Goal: Task Accomplishment & Management: Use online tool/utility

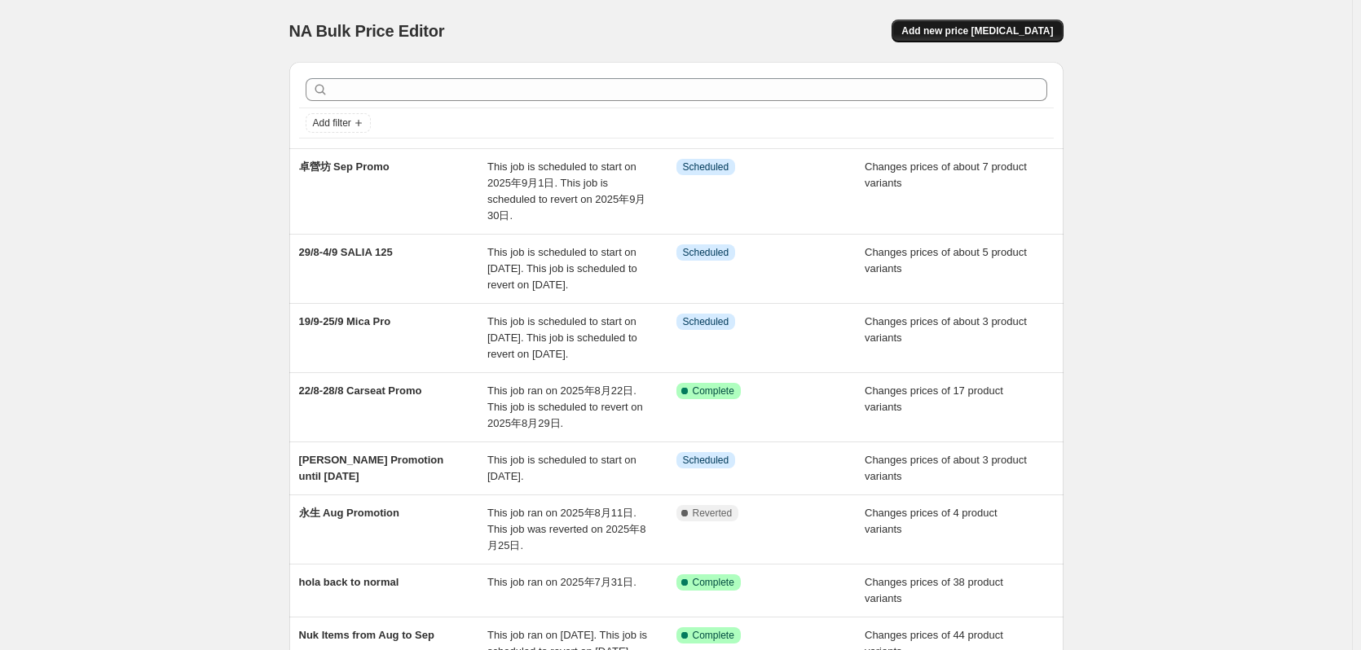
click at [978, 33] on span "Add new price [MEDICAL_DATA]" at bounding box center [977, 30] width 152 height 13
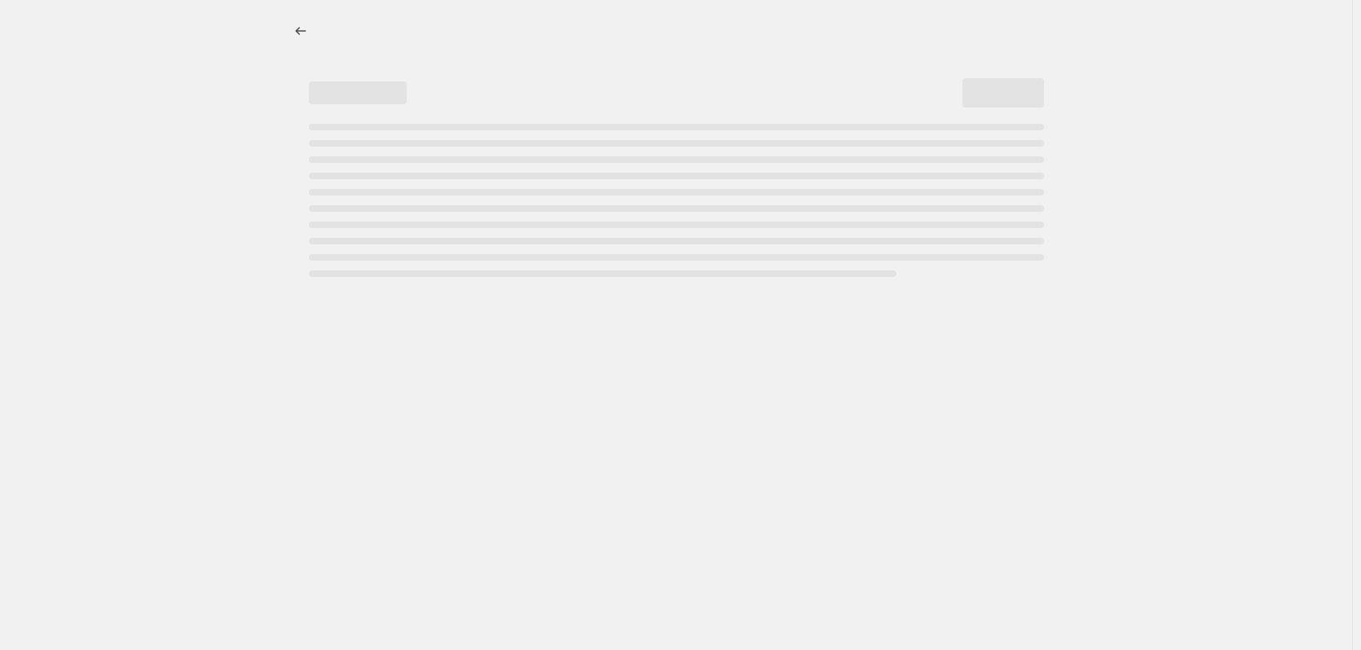
select select "percentage"
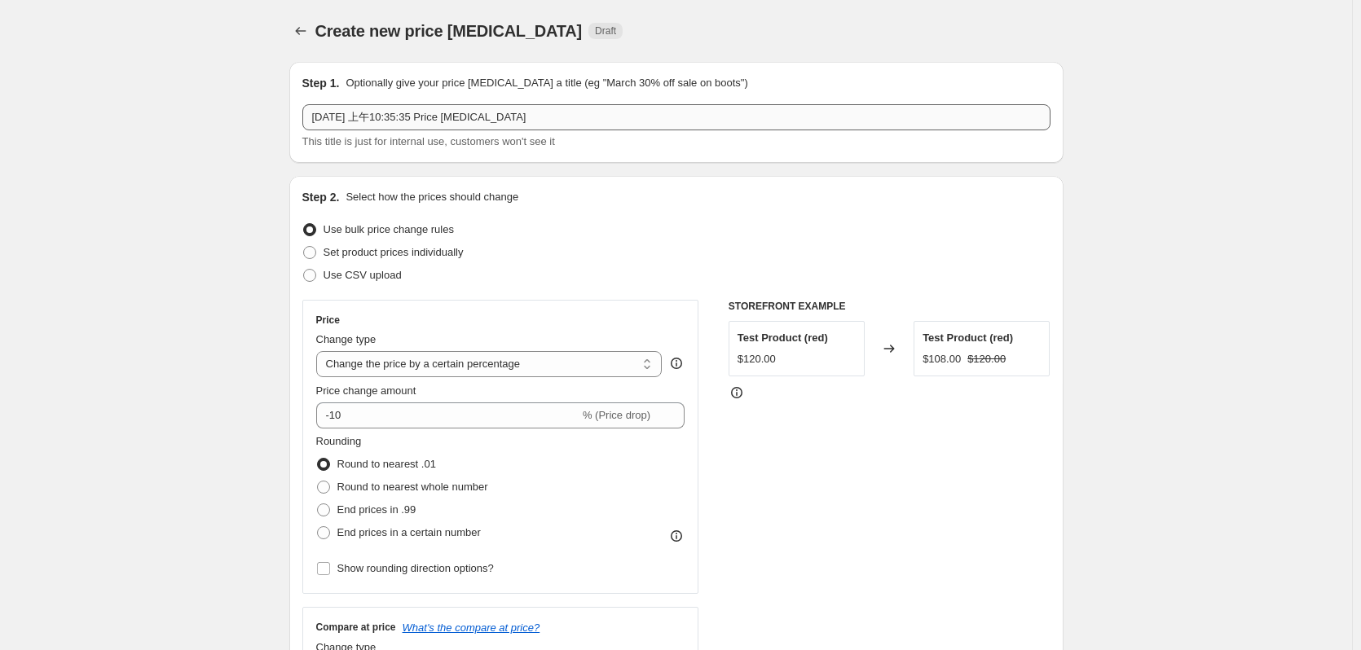
drag, startPoint x: 587, startPoint y: 103, endPoint x: 575, endPoint y: 104, distance: 12.2
click at [575, 104] on div "Step 1. Optionally give your price [MEDICAL_DATA] a title (eg "March 30% off sa…" at bounding box center [676, 112] width 748 height 75
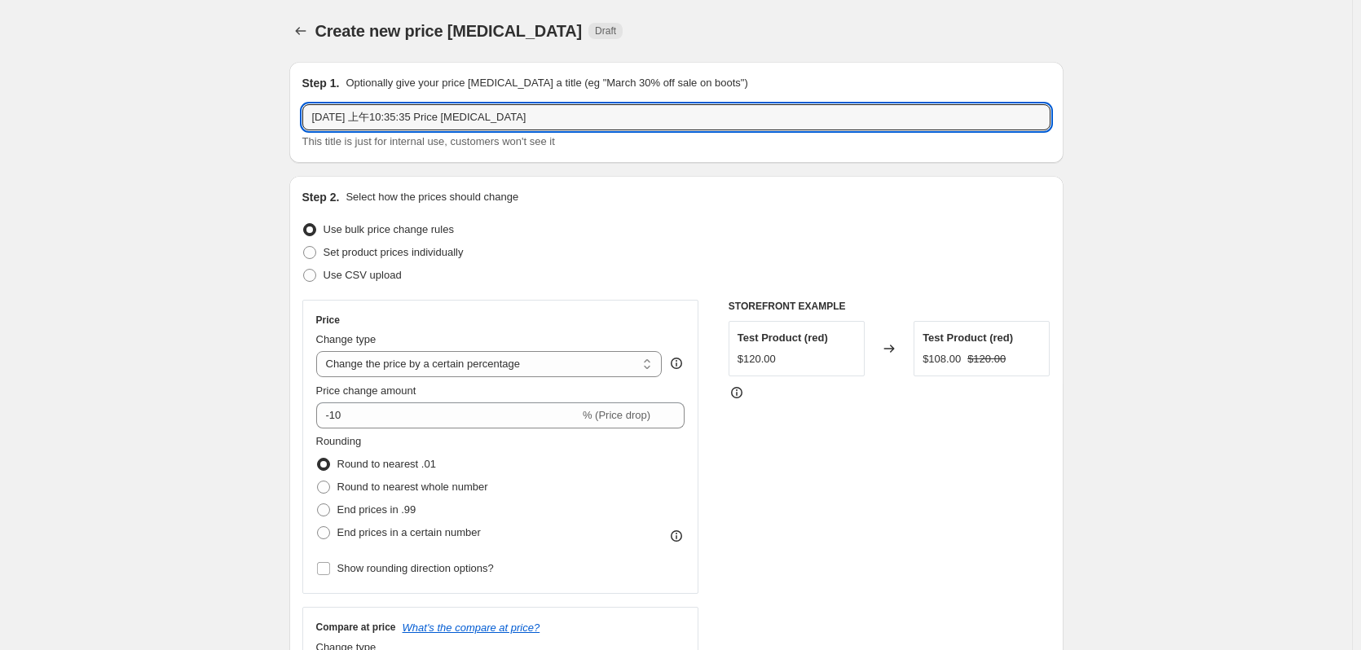
drag, startPoint x: 548, startPoint y: 116, endPoint x: 185, endPoint y: 183, distance: 369.6
type input "2"
type input "Sliver Cross Aug to Nov Promo"
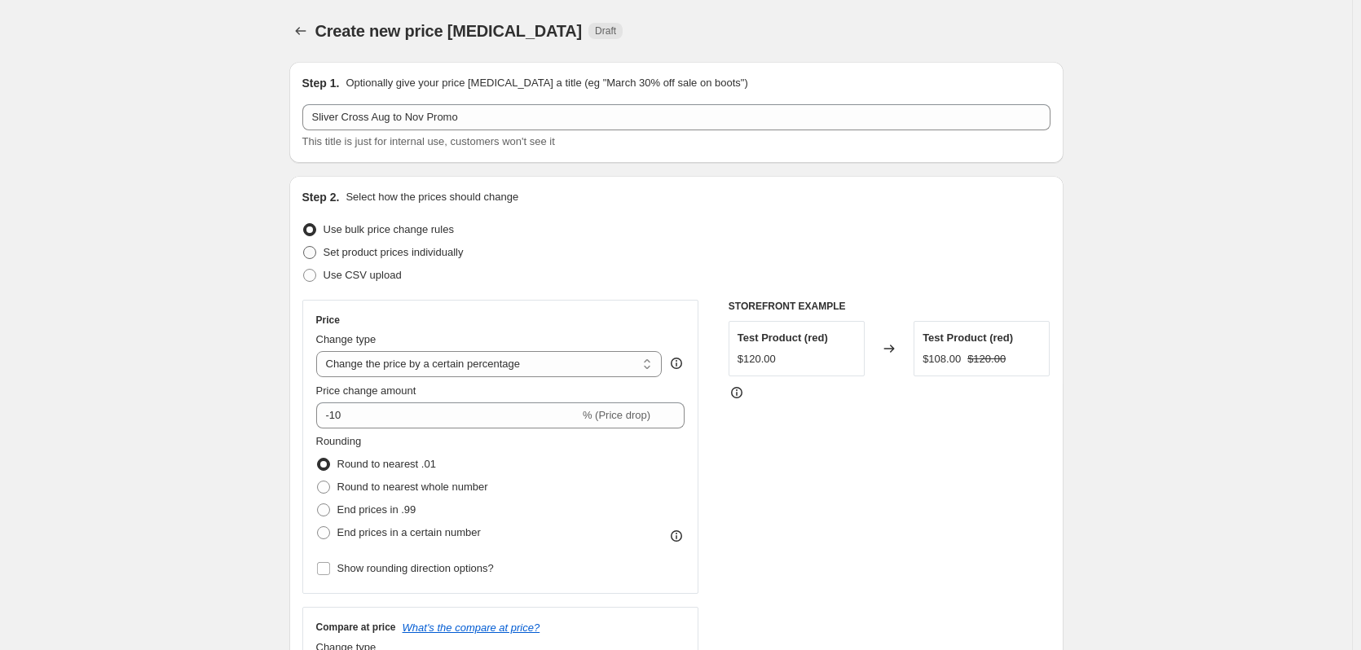
click at [369, 256] on span "Set product prices individually" at bounding box center [393, 252] width 140 height 12
click at [304, 247] on input "Set product prices individually" at bounding box center [303, 246] width 1 height 1
radio input "true"
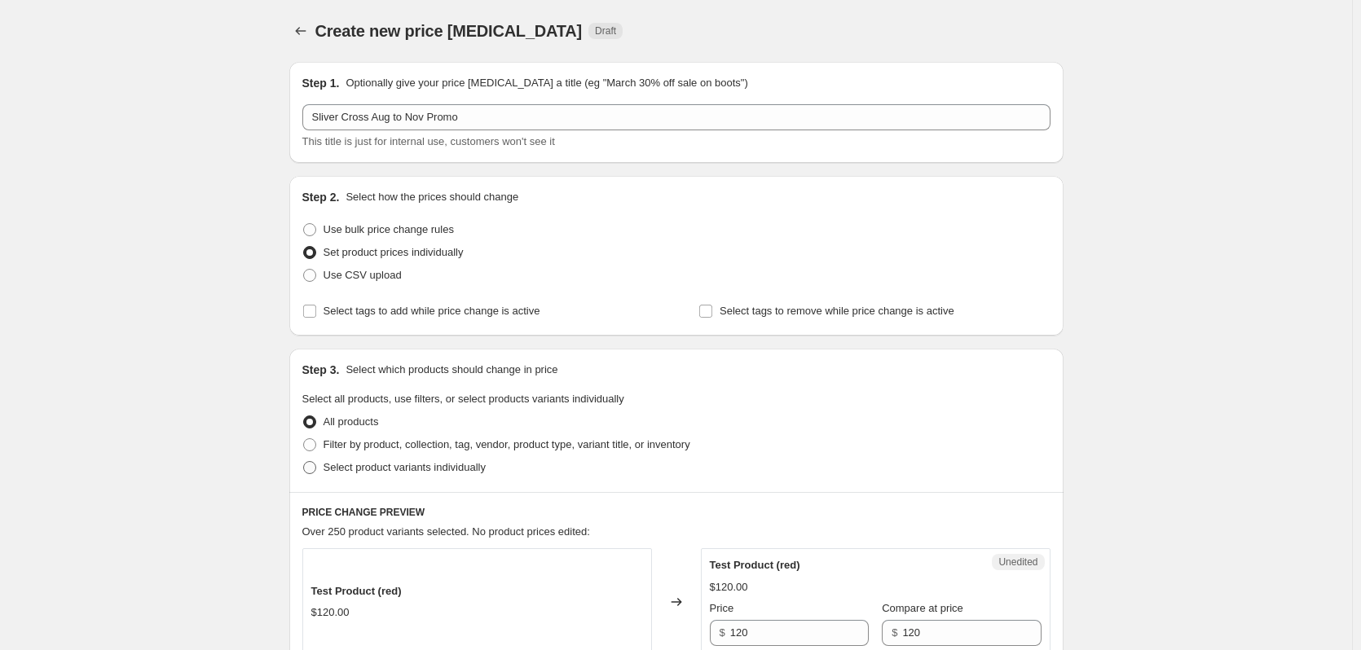
click at [353, 476] on label "Select product variants individually" at bounding box center [393, 467] width 183 height 23
click at [304, 462] on input "Select product variants individually" at bounding box center [303, 461] width 1 height 1
radio input "true"
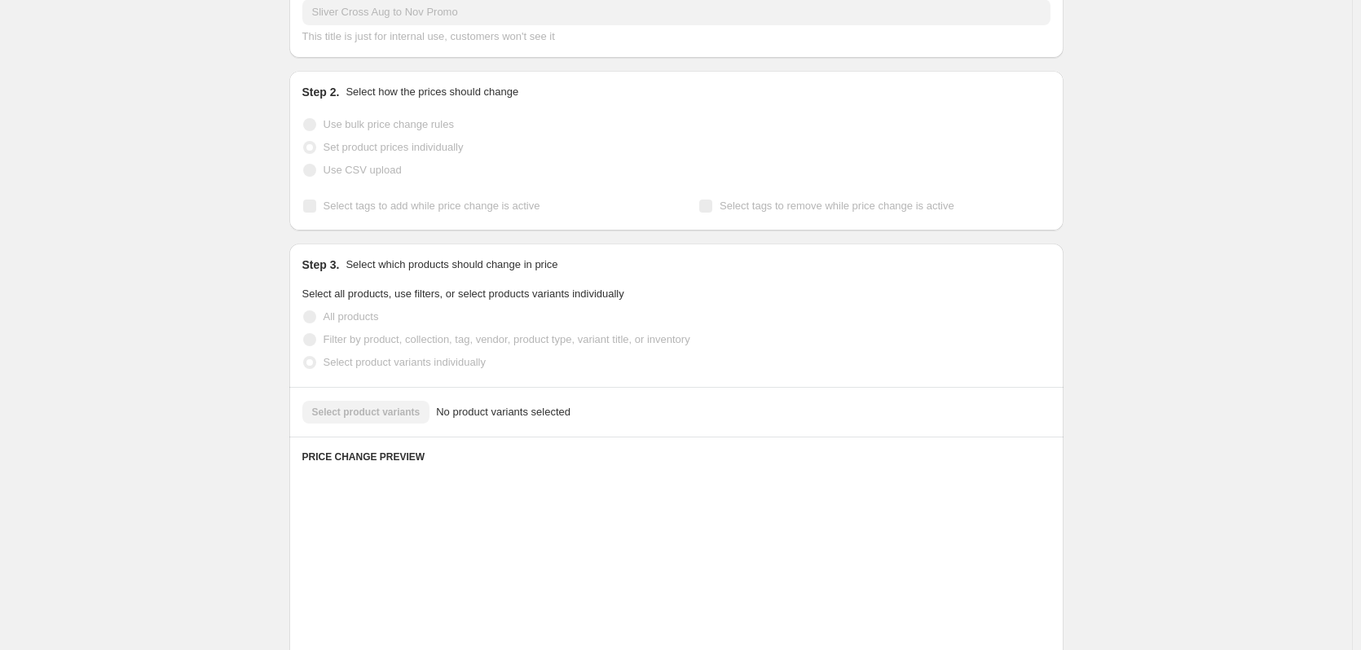
scroll to position [163, 0]
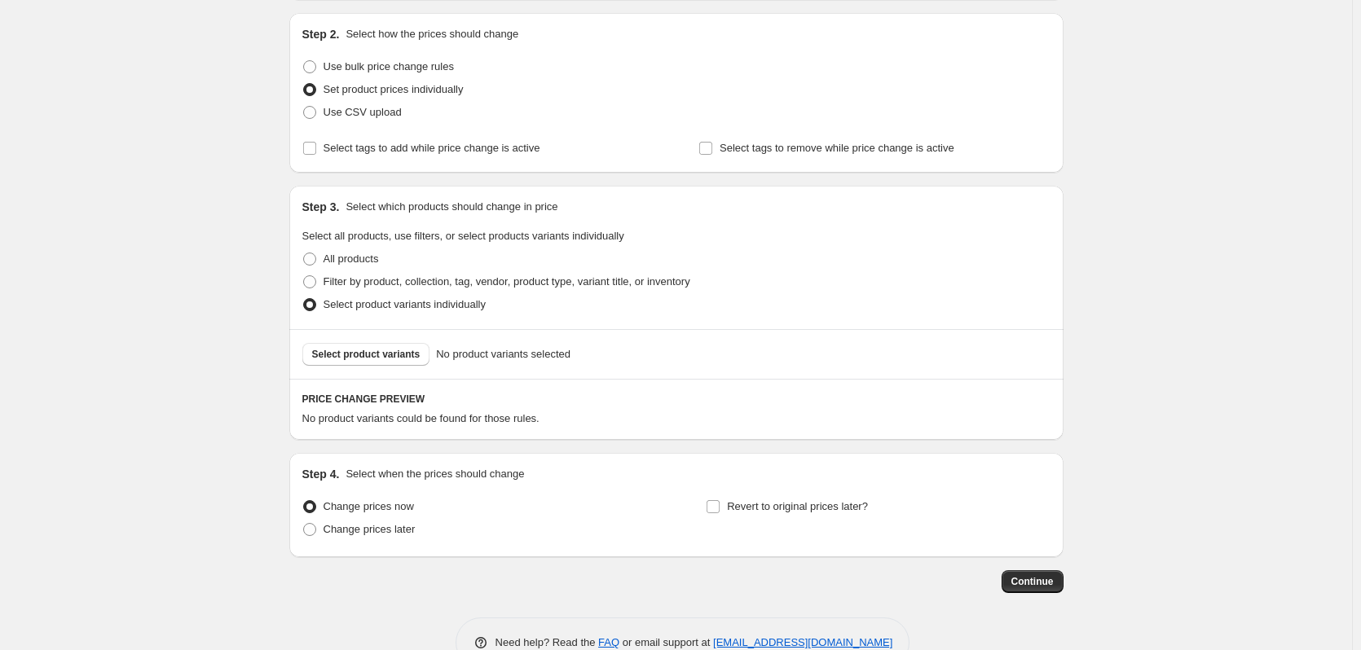
click at [404, 371] on div "Select product variants No product variants selected" at bounding box center [676, 354] width 774 height 50
click at [404, 364] on button "Select product variants" at bounding box center [366, 354] width 128 height 23
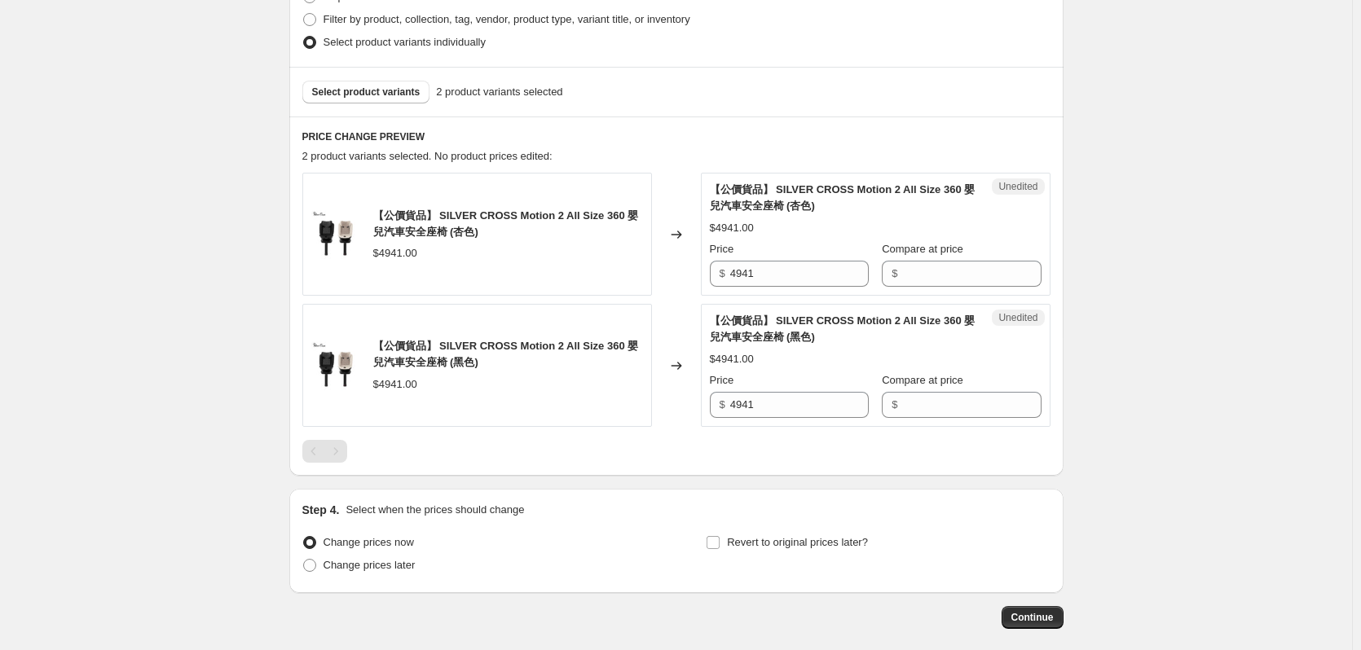
scroll to position [407, 0]
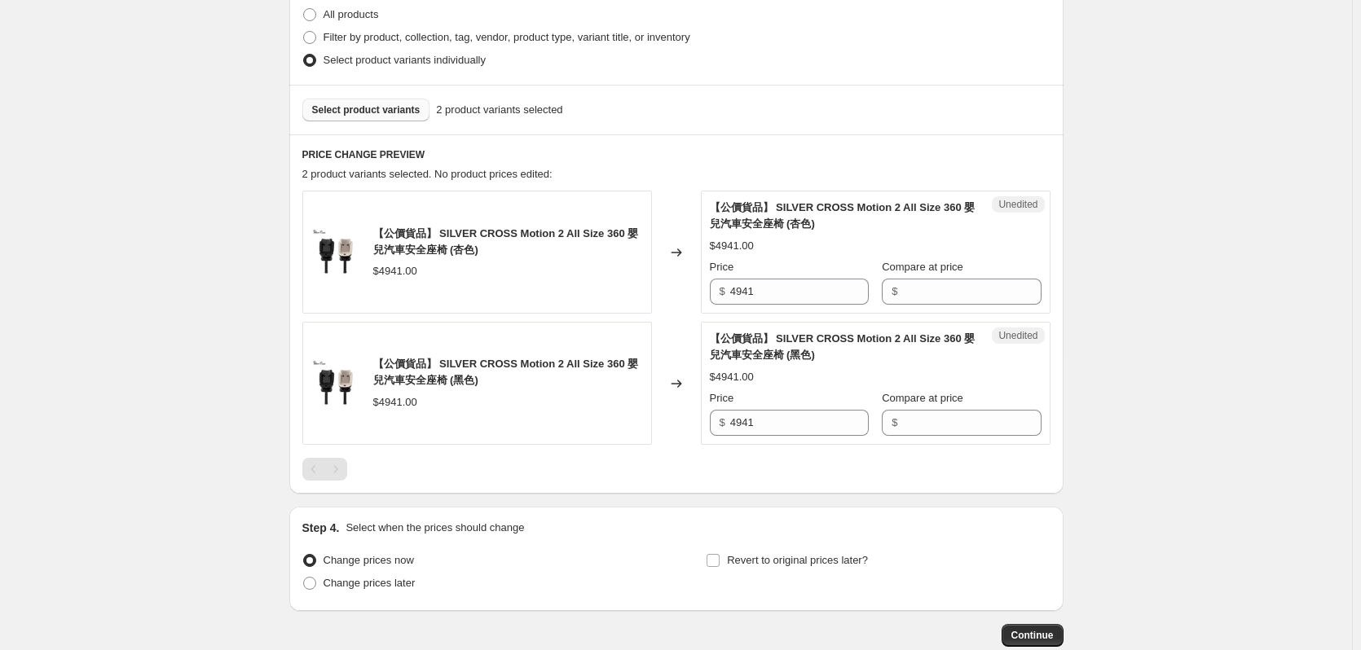
click at [389, 108] on span "Select product variants" at bounding box center [366, 109] width 108 height 13
click at [354, 107] on span "Select product variants" at bounding box center [366, 109] width 108 height 13
click at [250, 275] on div "Create new price [MEDICAL_DATA]. This page is ready Create new price [MEDICAL_D…" at bounding box center [676, 170] width 1352 height 1154
click at [935, 297] on input "Compare at price" at bounding box center [971, 292] width 139 height 26
type input "5490"
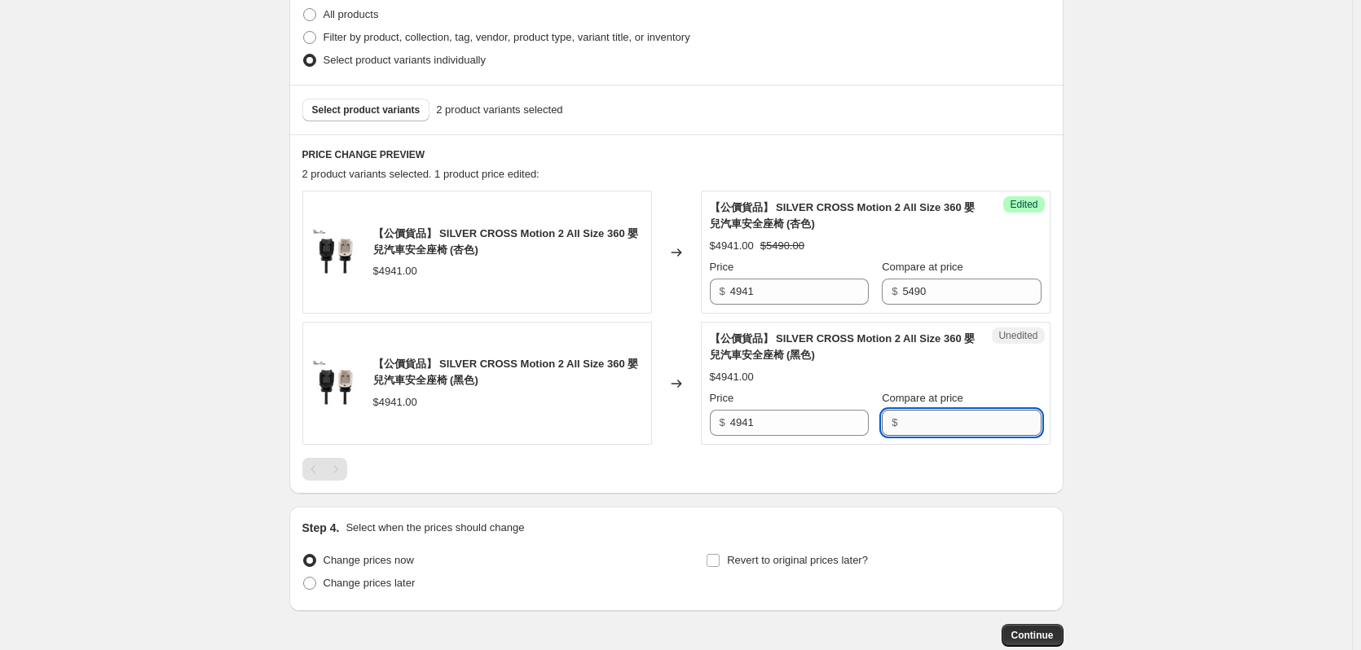
click at [918, 416] on input "Compare at price" at bounding box center [971, 423] width 139 height 26
type input "5490"
drag, startPoint x: 805, startPoint y: 292, endPoint x: 535, endPoint y: 324, distance: 271.7
click at [540, 324] on div "【公價貨品】 SILVER CROSS Motion 2 All Size 360 嬰兒汽車安全座椅 (杏色) $4941.00 Changed to Suc…" at bounding box center [676, 318] width 748 height 254
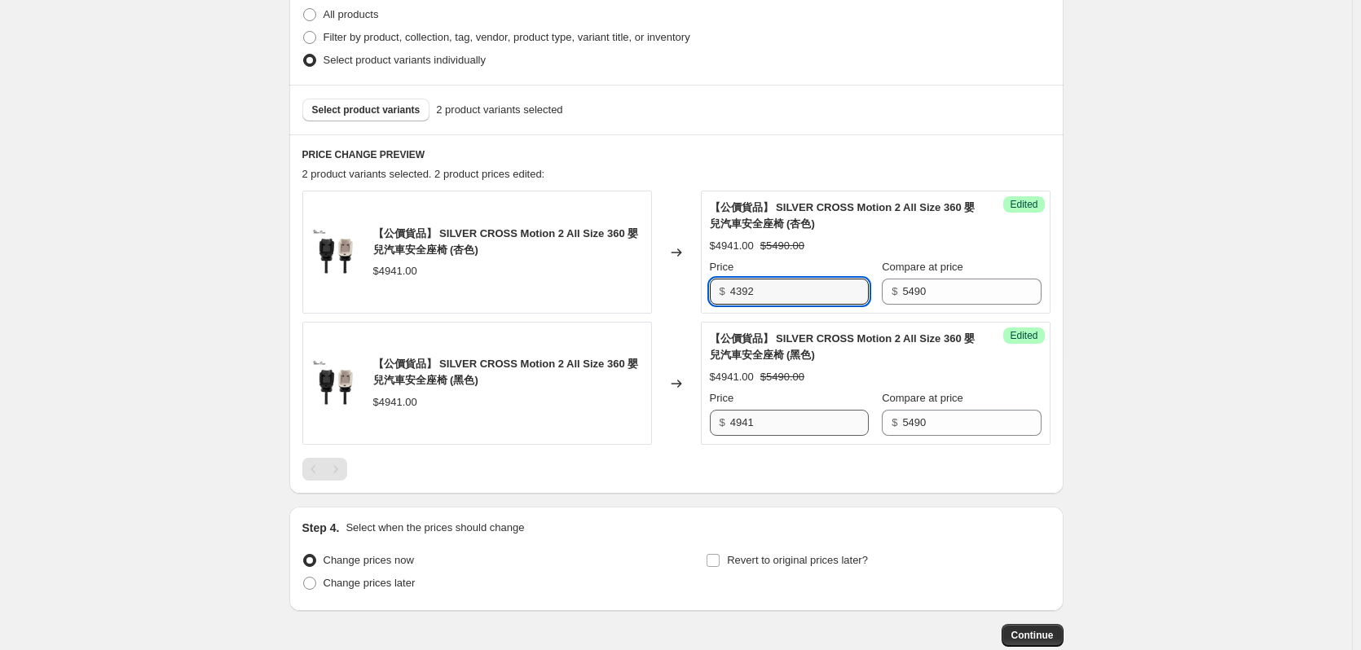
type input "4392"
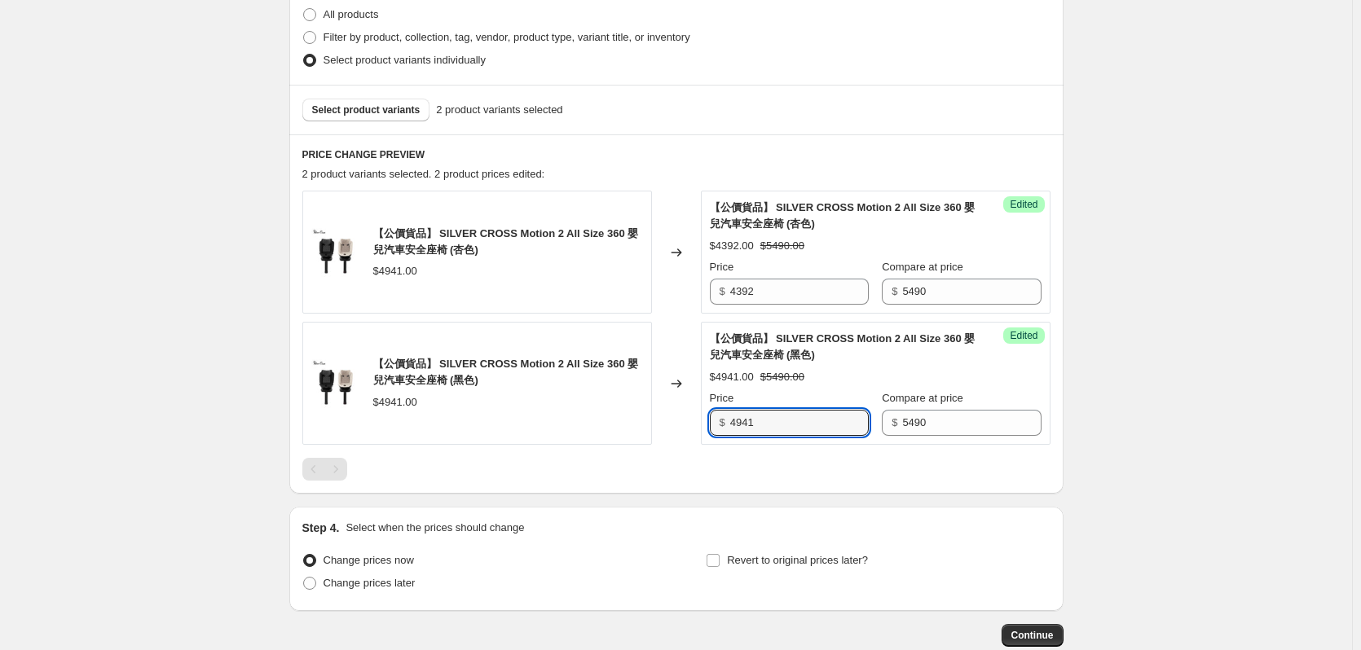
drag, startPoint x: 764, startPoint y: 417, endPoint x: 685, endPoint y: 427, distance: 79.6
click at [689, 427] on div "【公價貨品】 SILVER CROSS Motion 2 All Size 360 嬰兒汽車安全座椅 (黑色) $4941.00 Changed to Suc…" at bounding box center [676, 383] width 748 height 123
type input "4392"
click at [379, 585] on span "Change prices later" at bounding box center [369, 583] width 92 height 12
click at [304, 578] on input "Change prices later" at bounding box center [303, 577] width 1 height 1
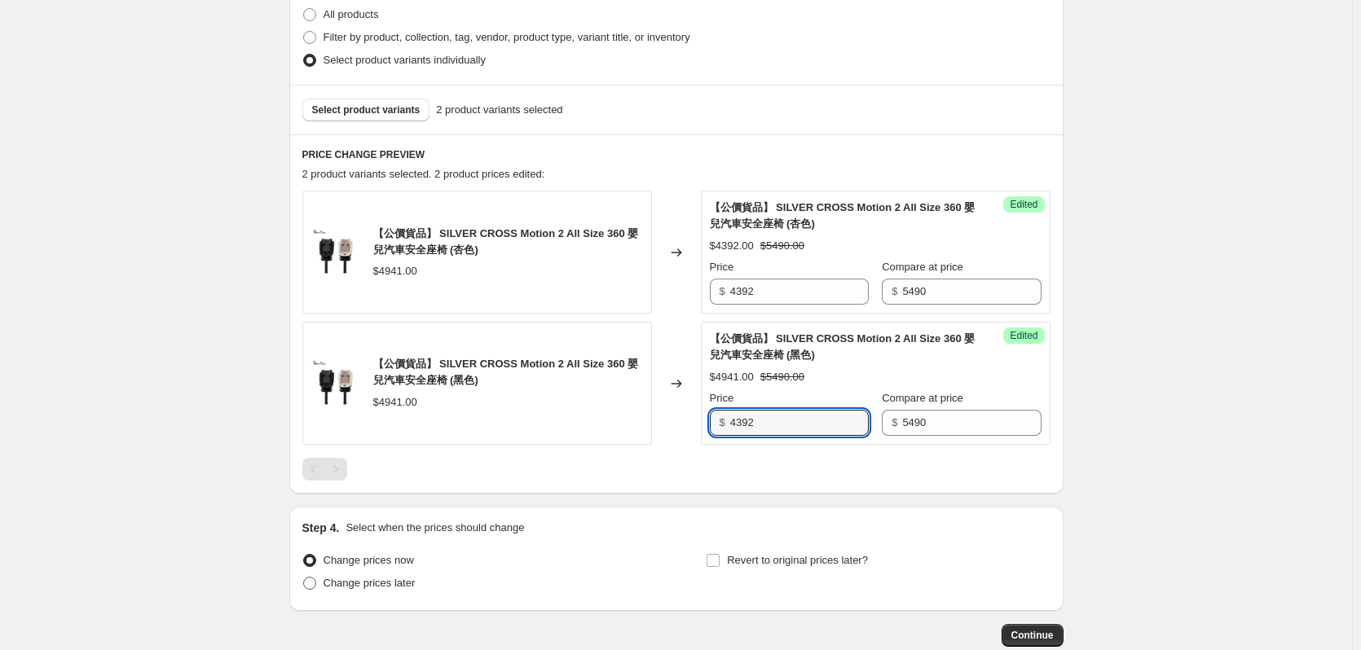
radio input "true"
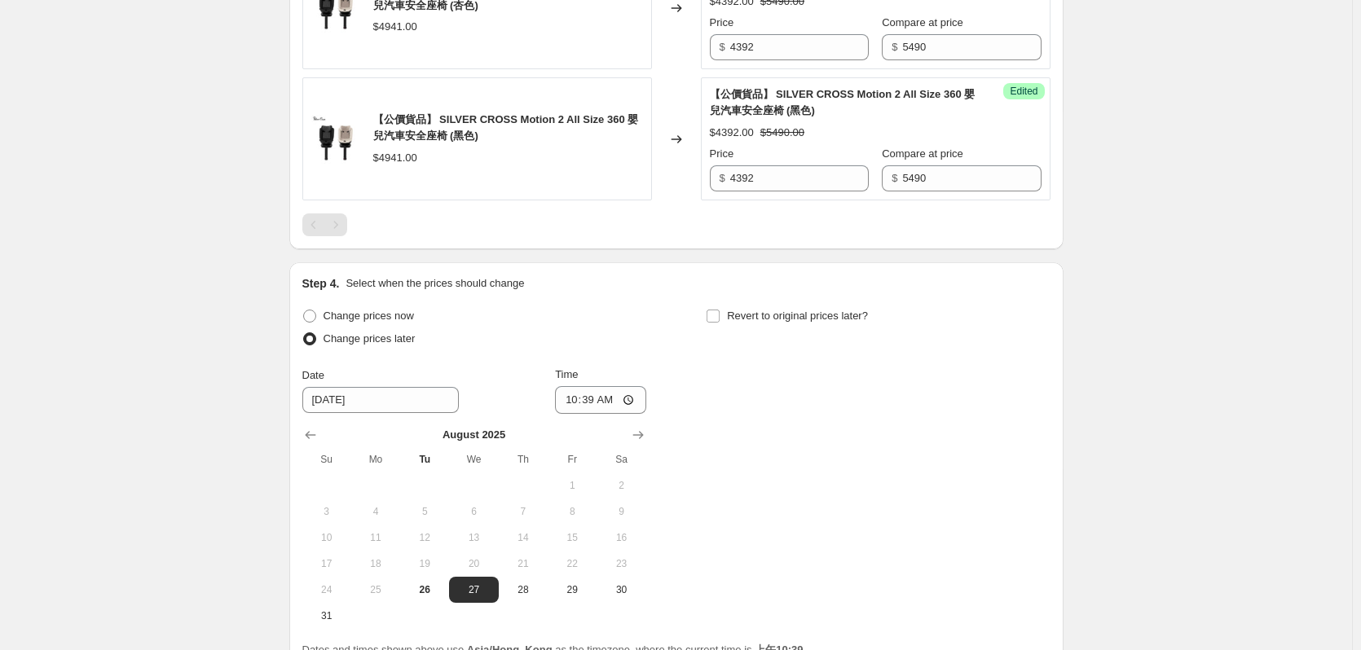
scroll to position [808, 0]
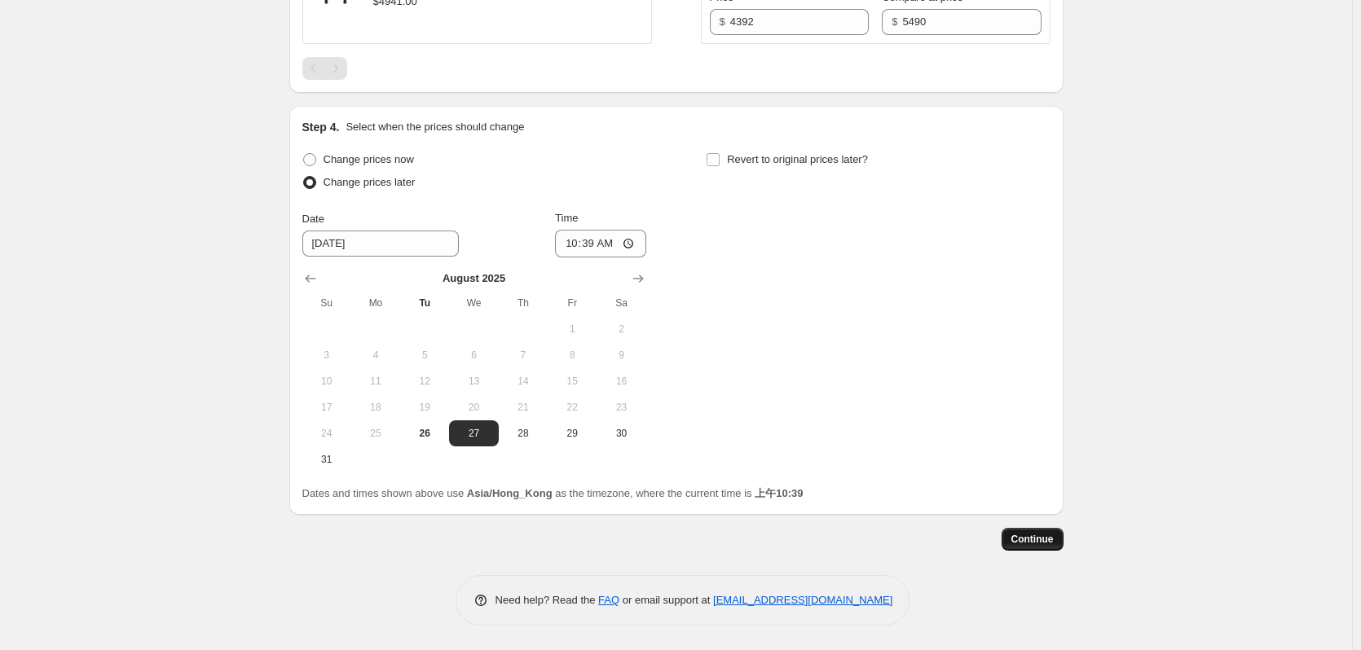
click at [1041, 540] on span "Continue" at bounding box center [1032, 539] width 42 height 13
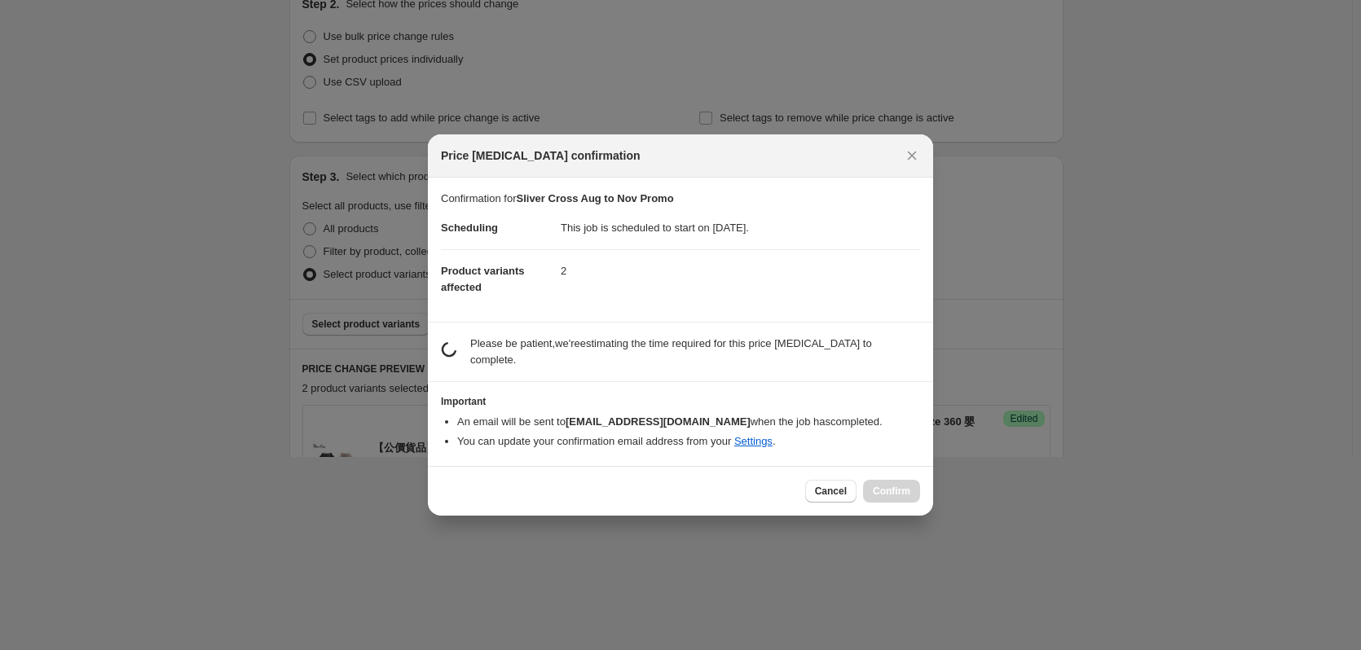
scroll to position [193, 0]
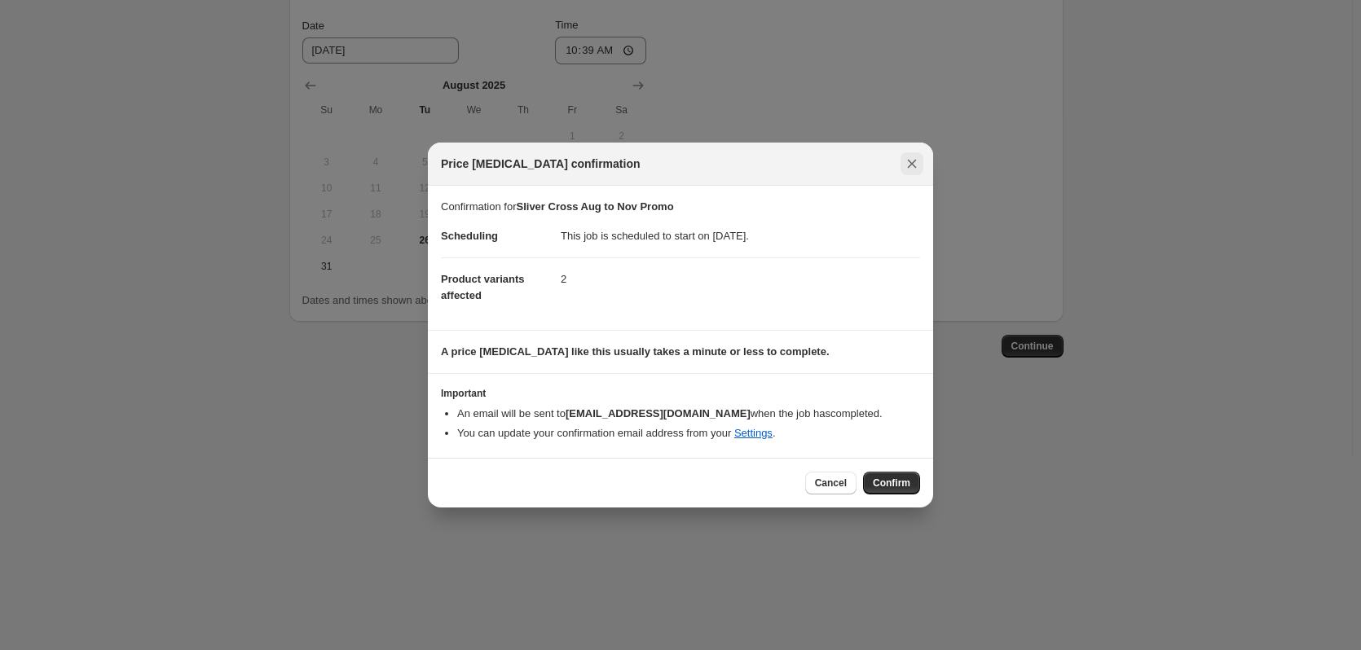
click at [913, 167] on icon "Close" at bounding box center [912, 164] width 16 height 16
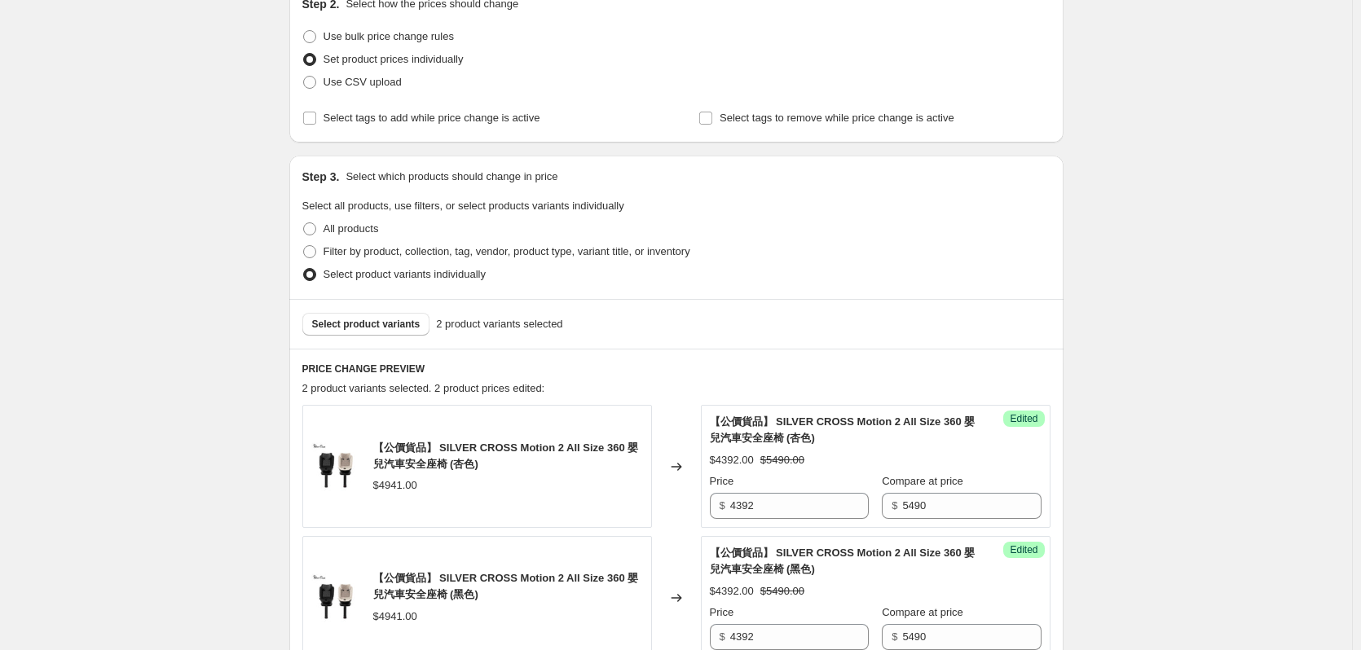
scroll to position [808, 0]
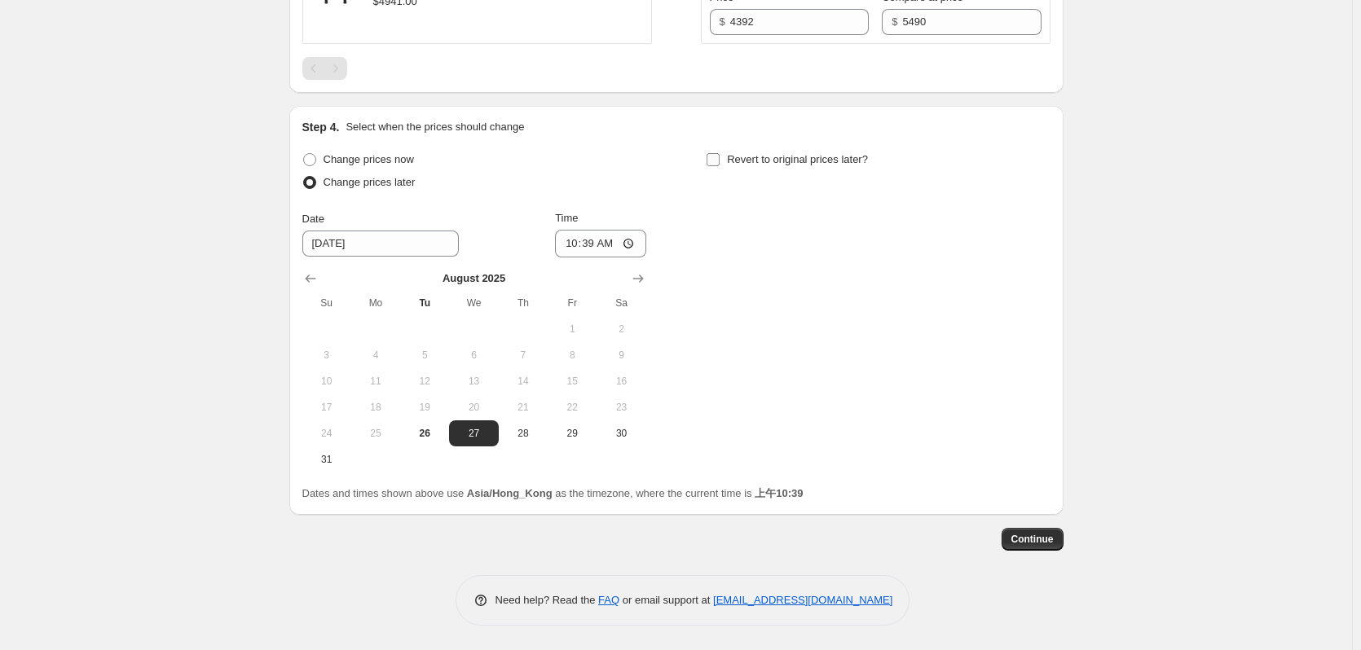
click at [754, 165] on span "Revert to original prices later?" at bounding box center [797, 159] width 141 height 12
click at [719, 165] on input "Revert to original prices later?" at bounding box center [712, 159] width 13 height 13
checkbox input "true"
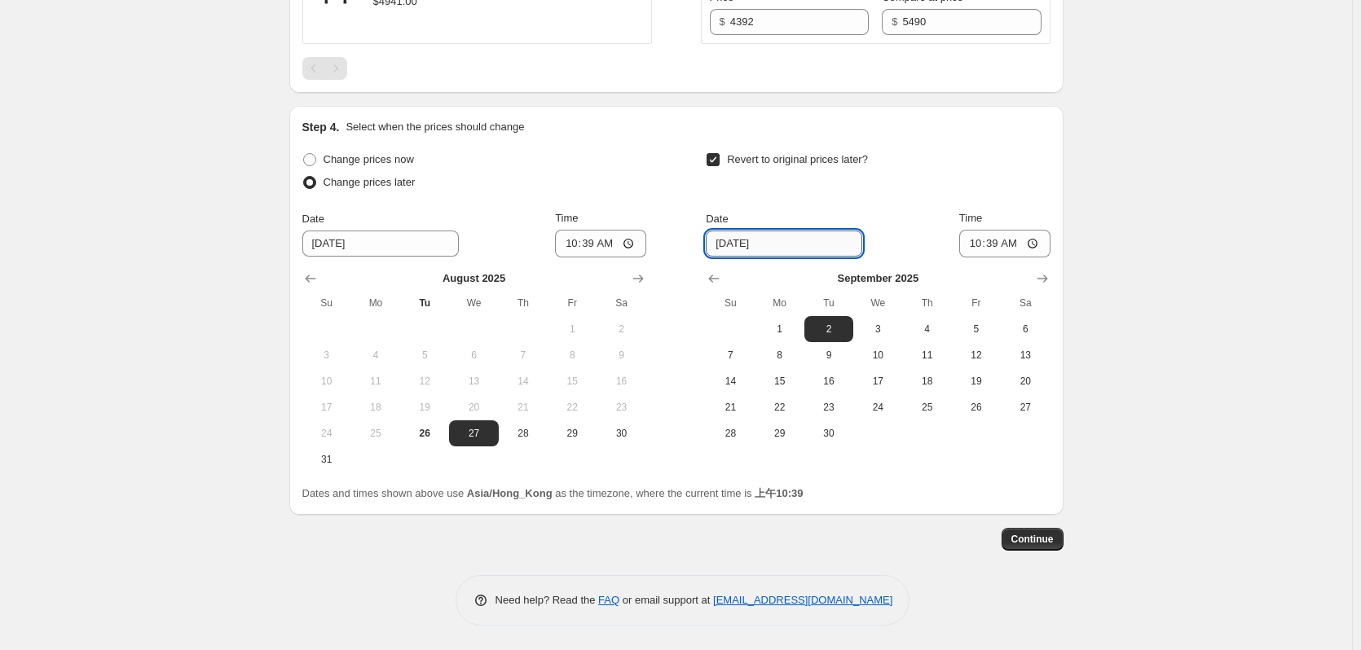
click at [809, 244] on input "[DATE]" at bounding box center [784, 244] width 156 height 26
click at [1042, 277] on icon "Show next month, October 2025" at bounding box center [1042, 279] width 16 height 16
click at [1042, 277] on icon "Show next month, November 2025" at bounding box center [1042, 279] width 16 height 16
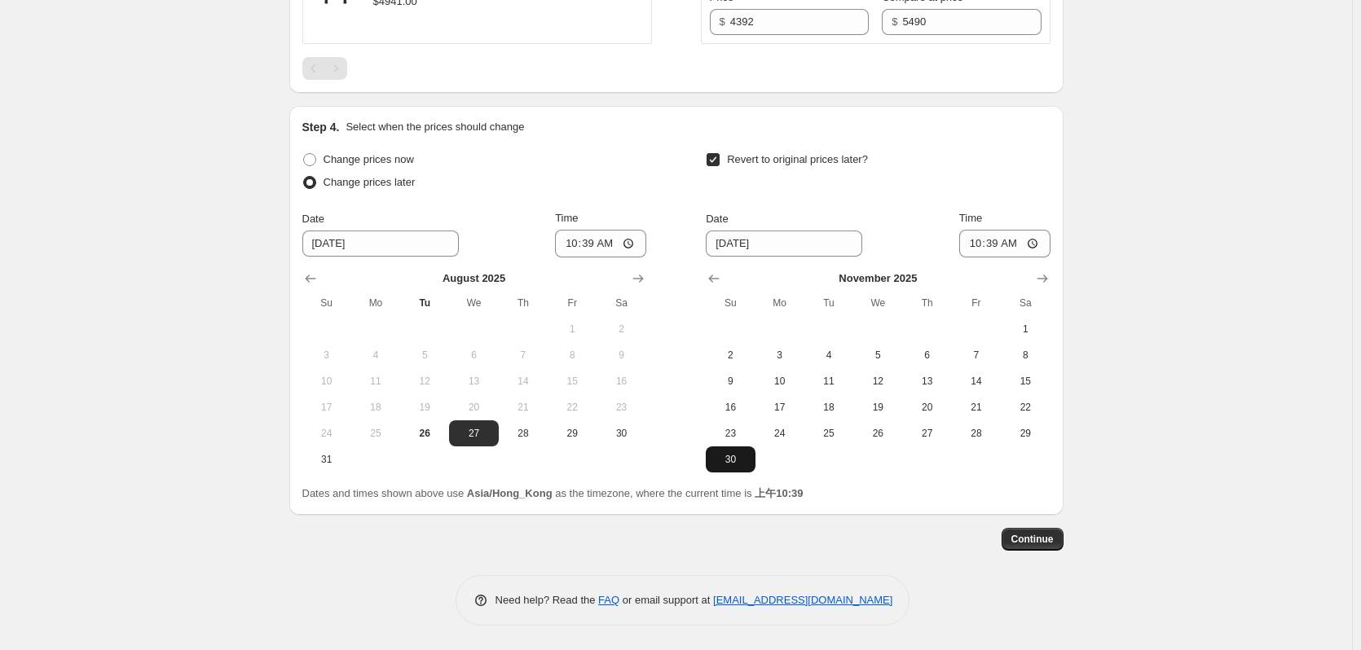
click at [731, 464] on span "30" at bounding box center [730, 459] width 36 height 13
type input "[DATE]"
click at [1005, 241] on input "10:39" at bounding box center [1004, 244] width 91 height 28
type input "05:39"
click at [1002, 240] on input "Time" at bounding box center [1004, 244] width 91 height 28
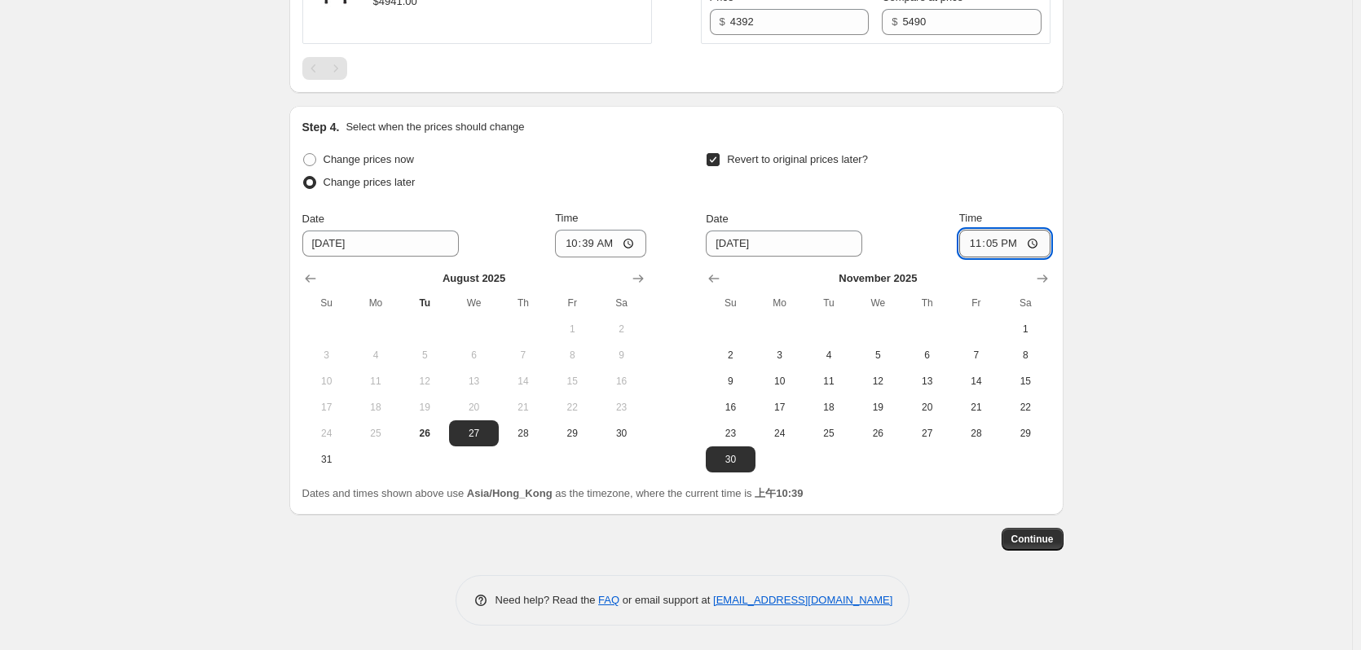
type input "23:59"
click at [1054, 536] on span "Continue" at bounding box center [1032, 539] width 42 height 13
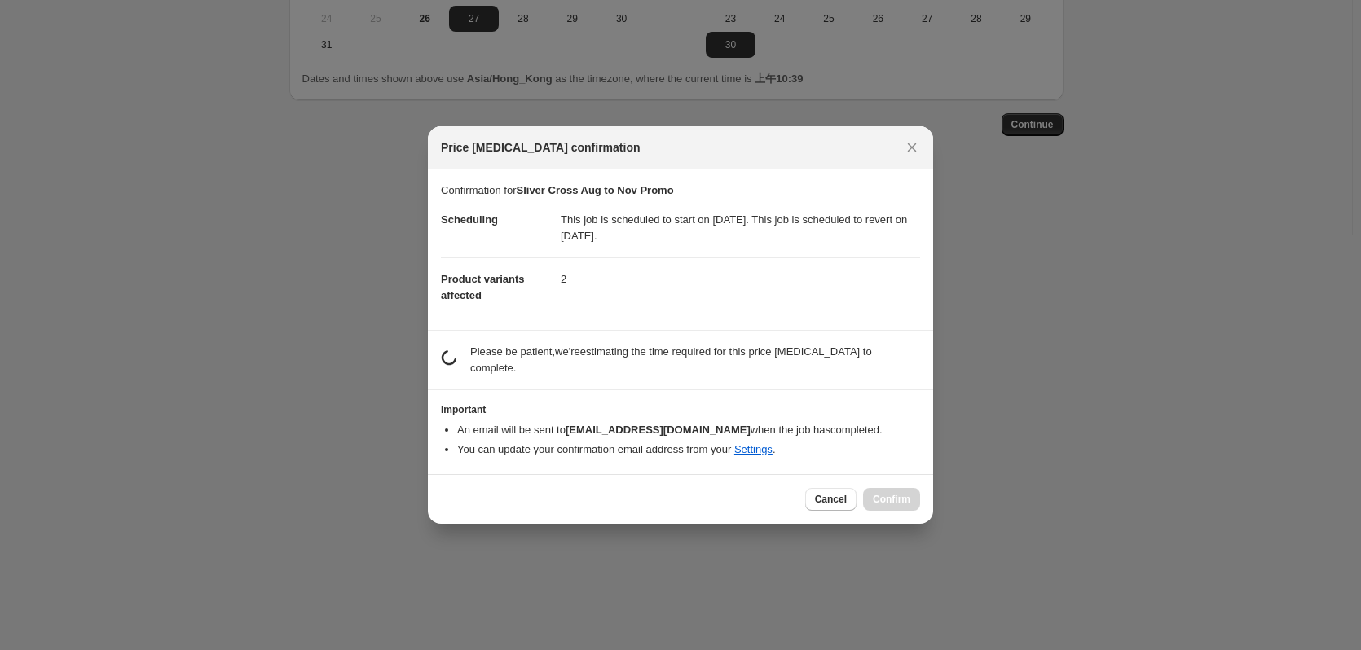
scroll to position [415, 0]
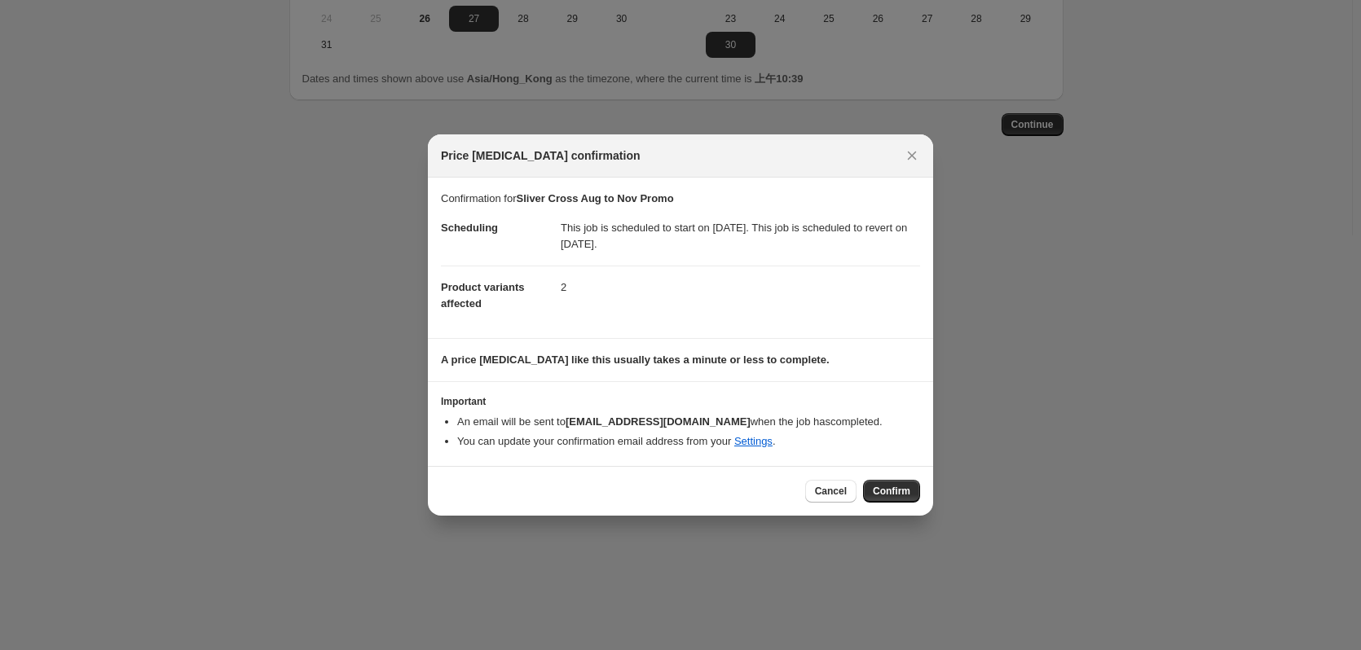
click at [570, 442] on li "You can update your confirmation email address from your Settings ." at bounding box center [688, 441] width 463 height 16
click at [884, 492] on span "Confirm" at bounding box center [891, 491] width 37 height 13
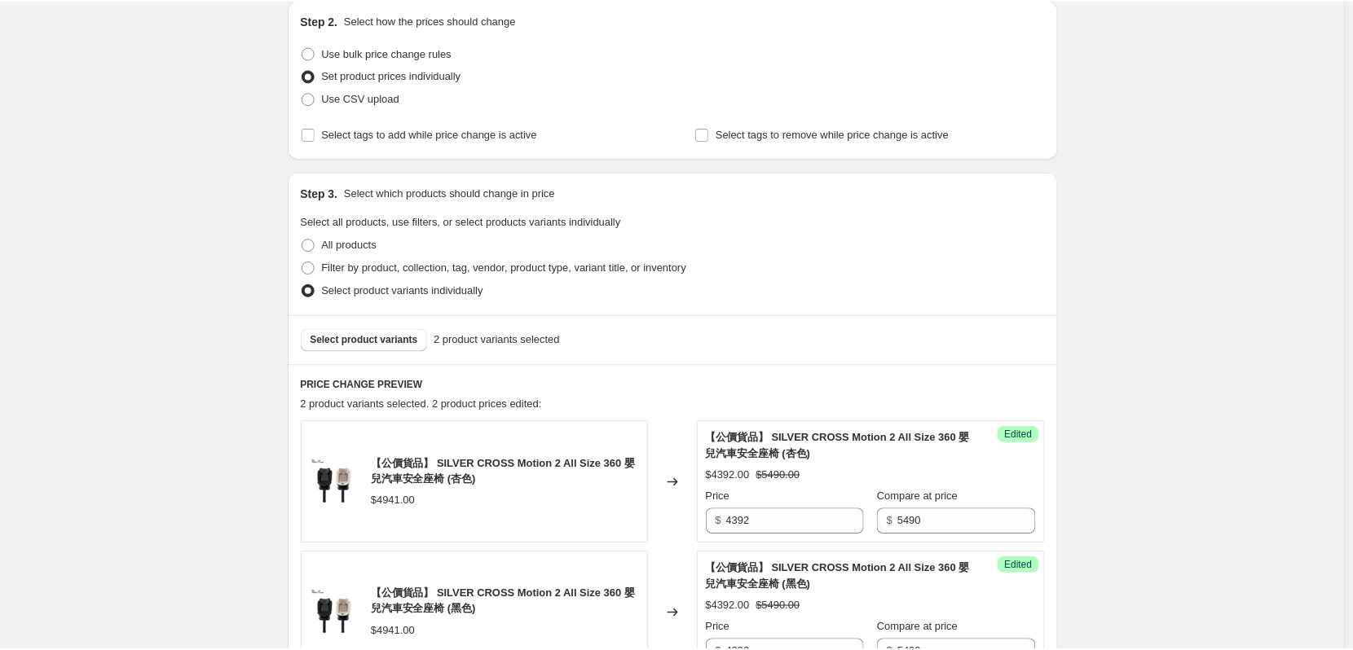
scroll to position [163, 0]
